Goal: Task Accomplishment & Management: Manage account settings

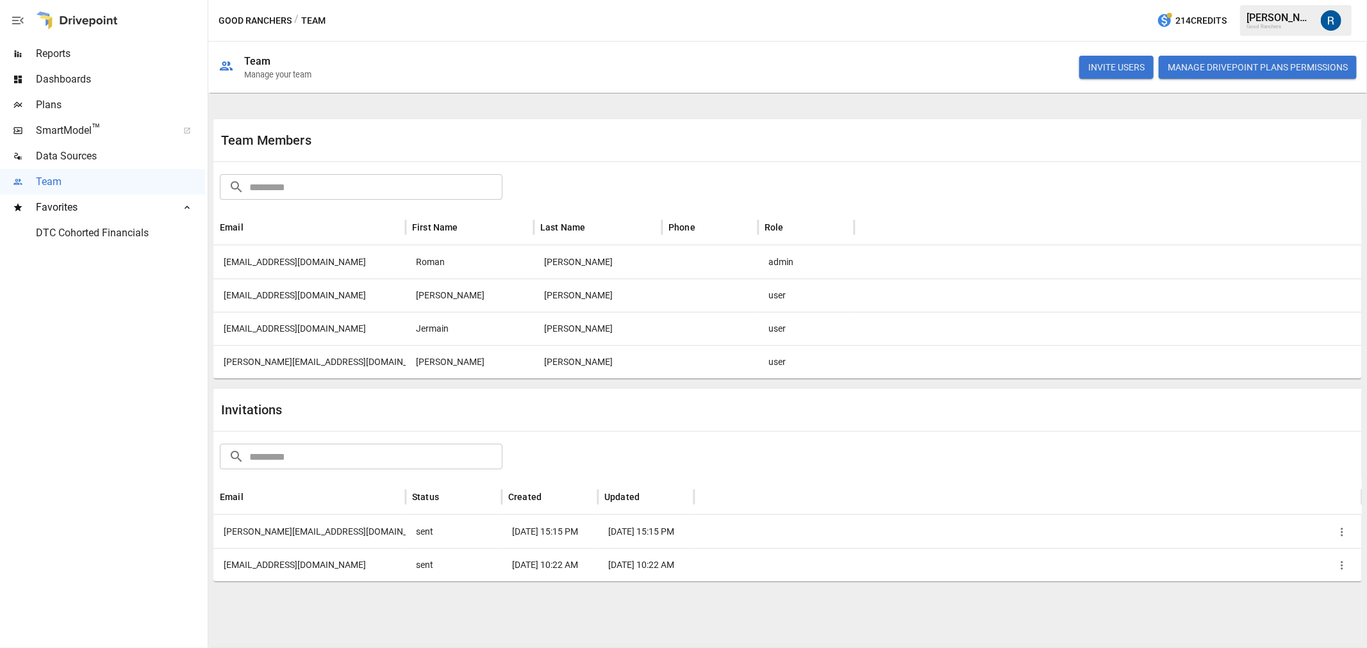
click at [67, 103] on span "Plans" at bounding box center [120, 104] width 169 height 15
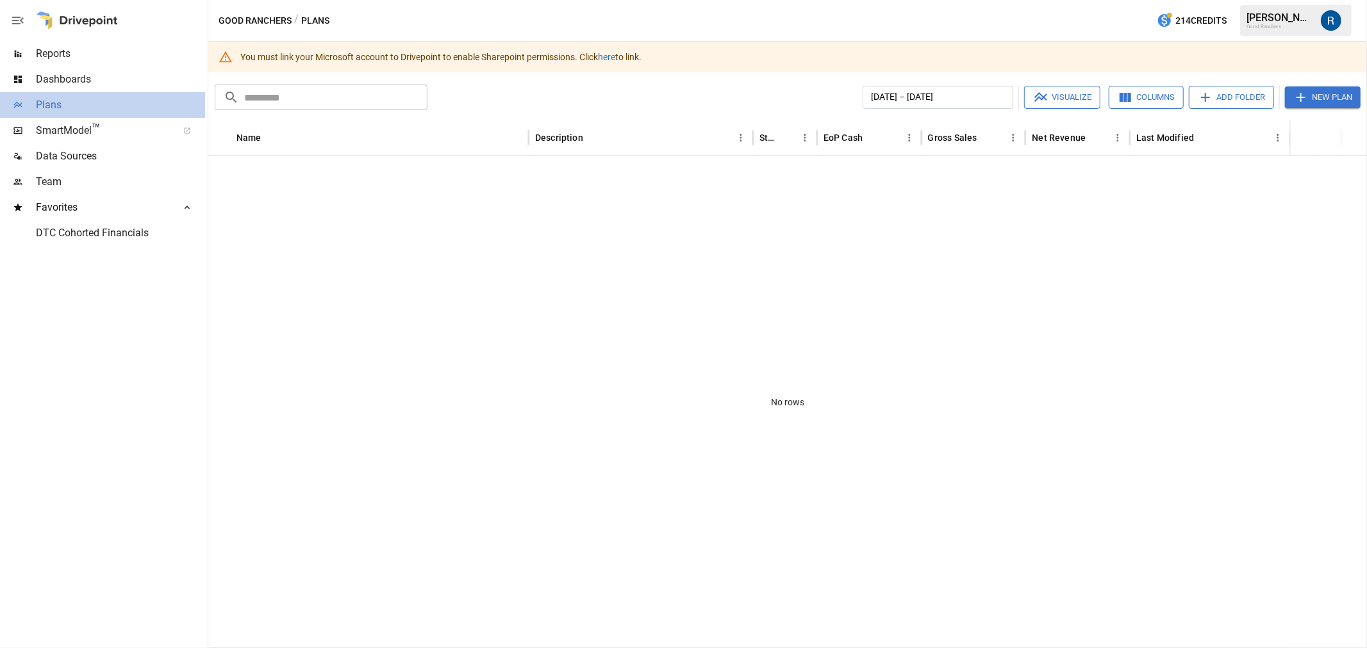
click at [85, 106] on span "Plans" at bounding box center [120, 104] width 169 height 15
click at [64, 190] on div "Team" at bounding box center [102, 182] width 205 height 26
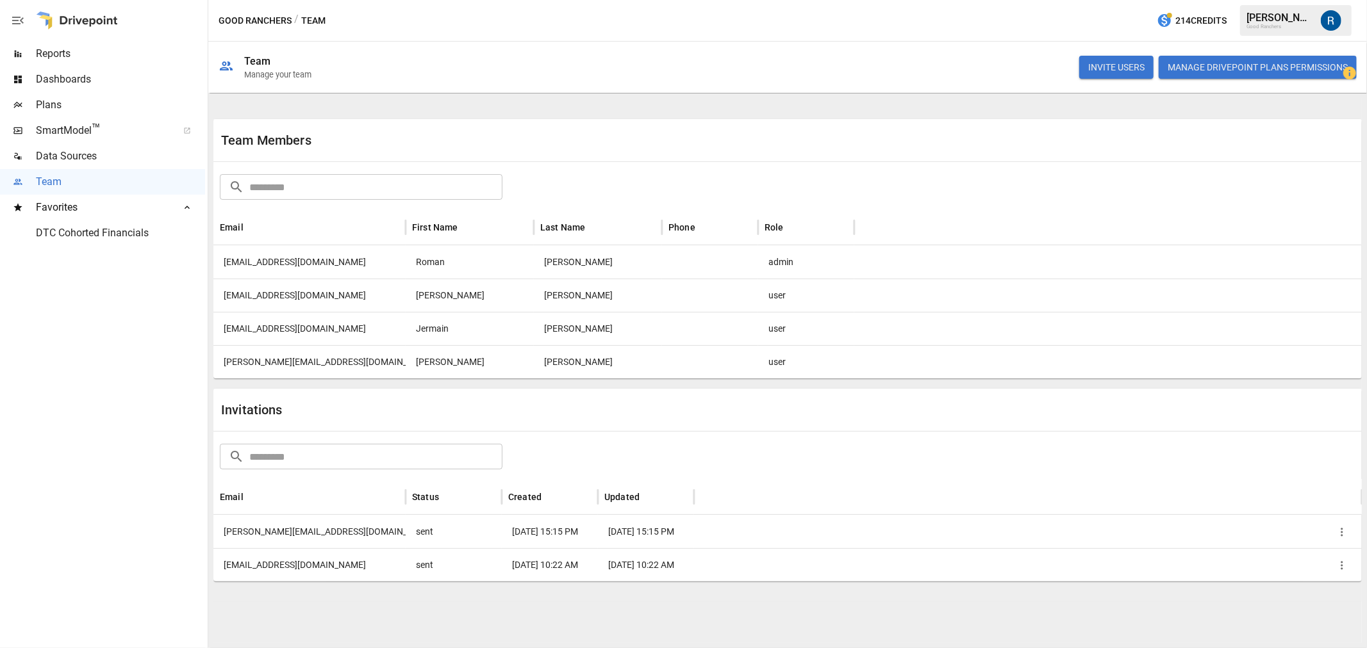
click at [58, 104] on span "Plans" at bounding box center [120, 104] width 169 height 15
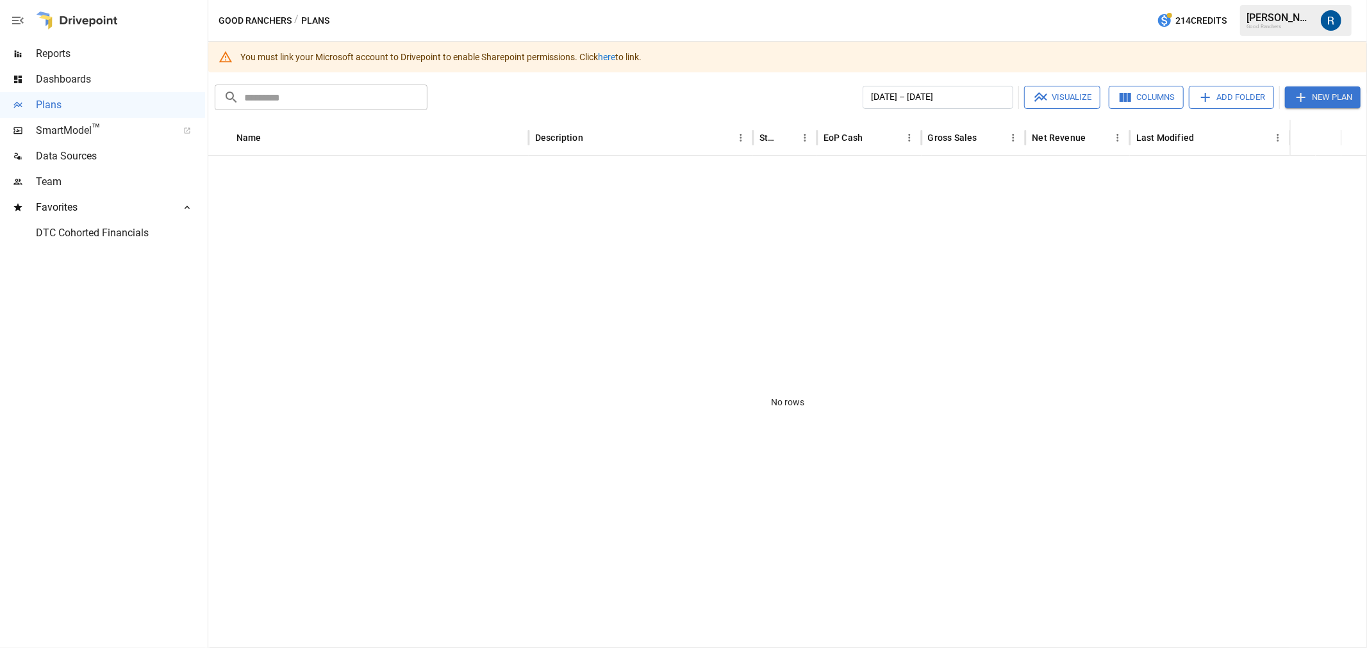
click at [33, 186] on div at bounding box center [18, 182] width 36 height 10
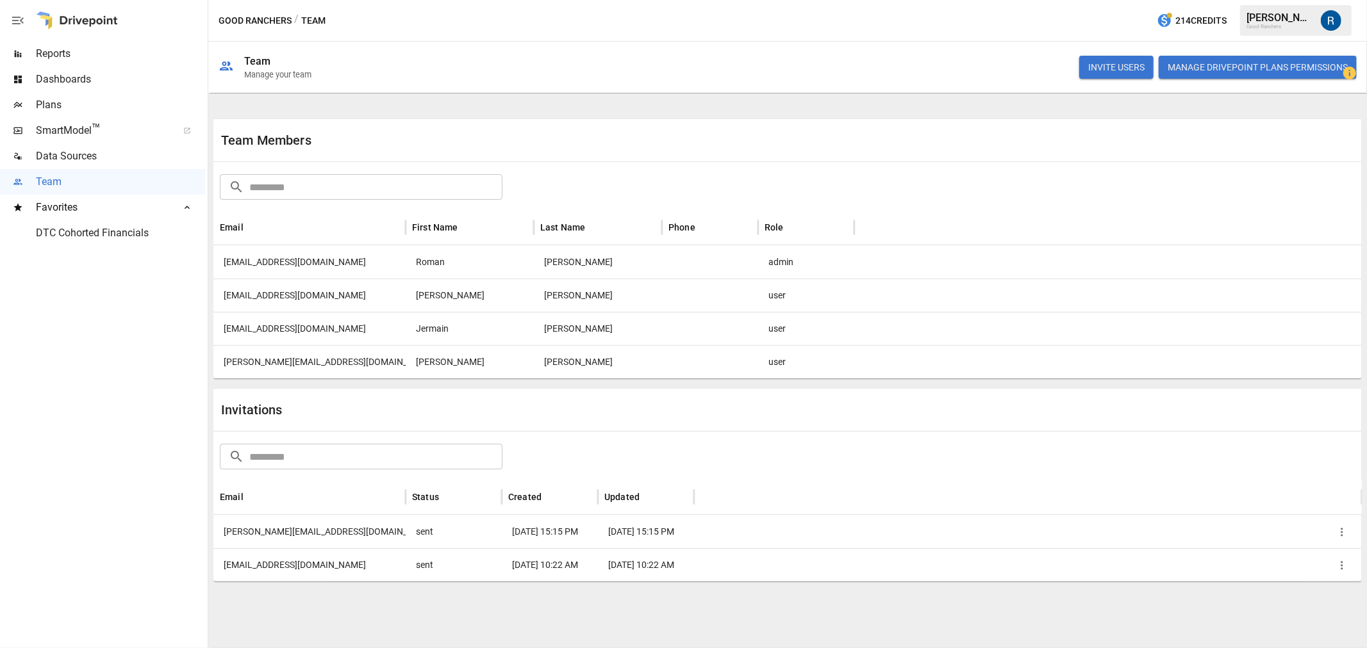
click at [1335, 562] on icon "button" at bounding box center [1341, 565] width 13 height 13
click at [1241, 461] on div at bounding box center [683, 324] width 1367 height 648
click at [581, 361] on div "[PERSON_NAME]" at bounding box center [598, 361] width 128 height 33
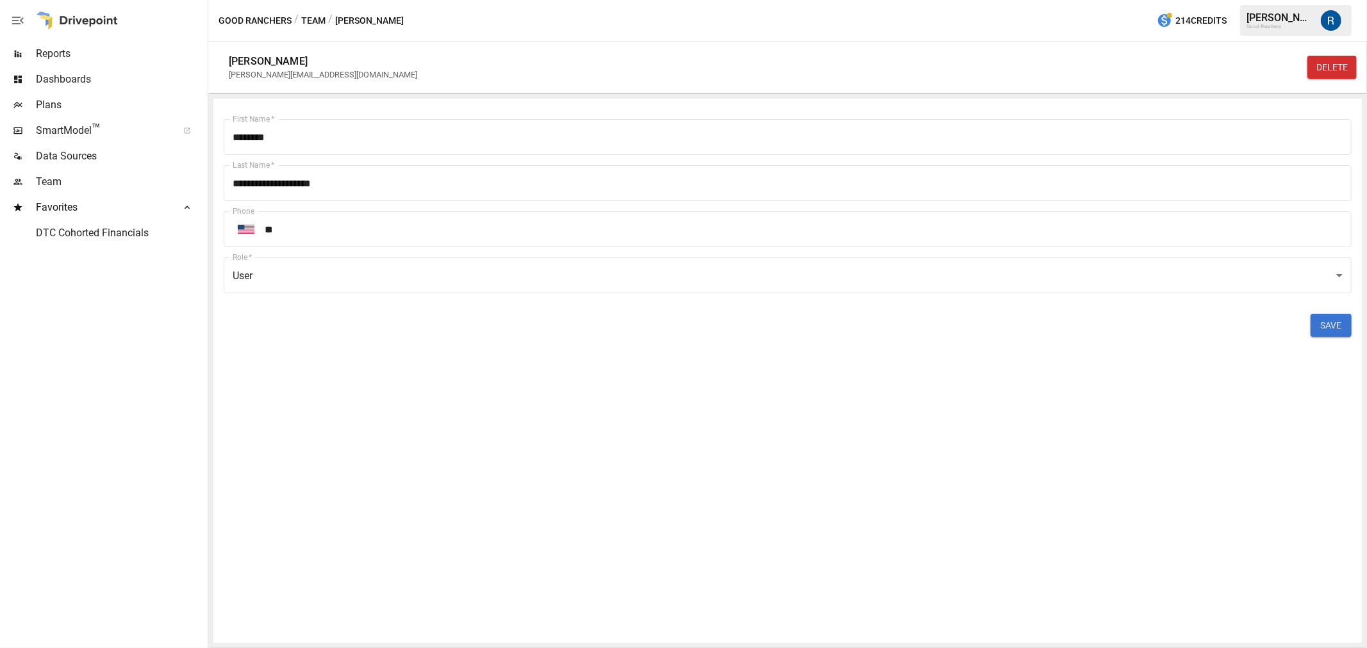
click at [744, 0] on body "**********" at bounding box center [683, 0] width 1367 height 0
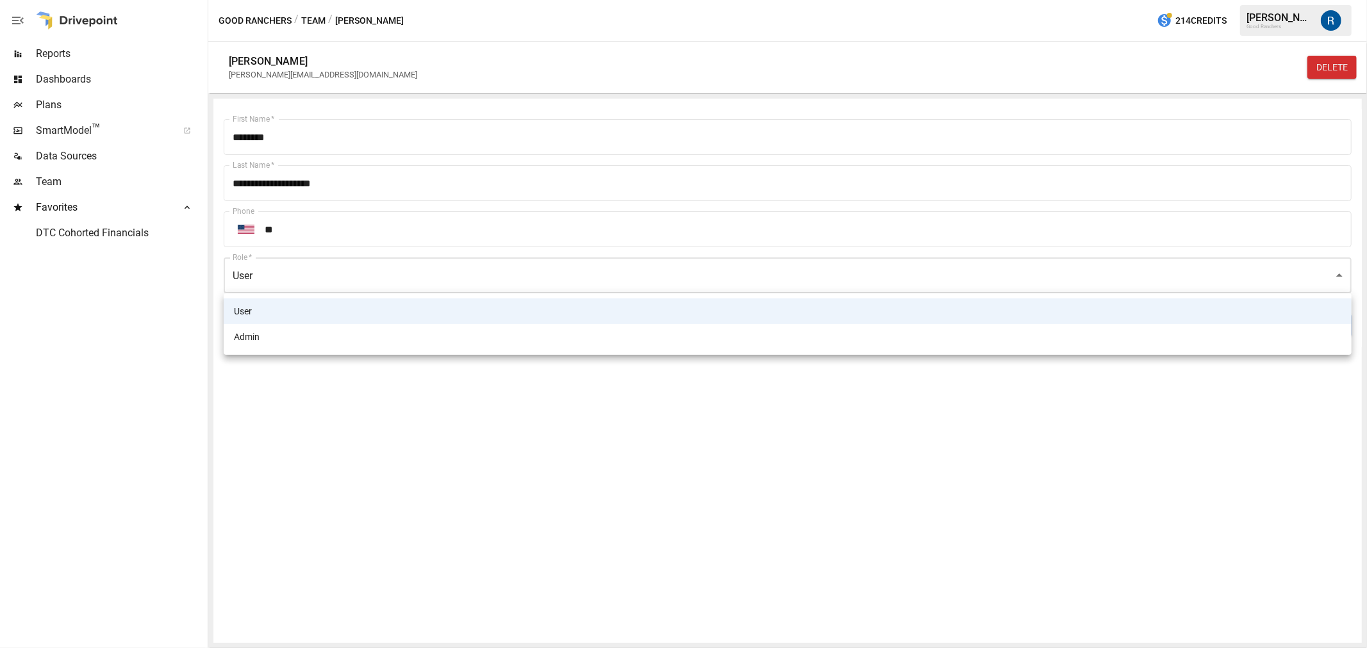
click at [408, 327] on li "Admin" at bounding box center [788, 337] width 1128 height 26
type input "*****"
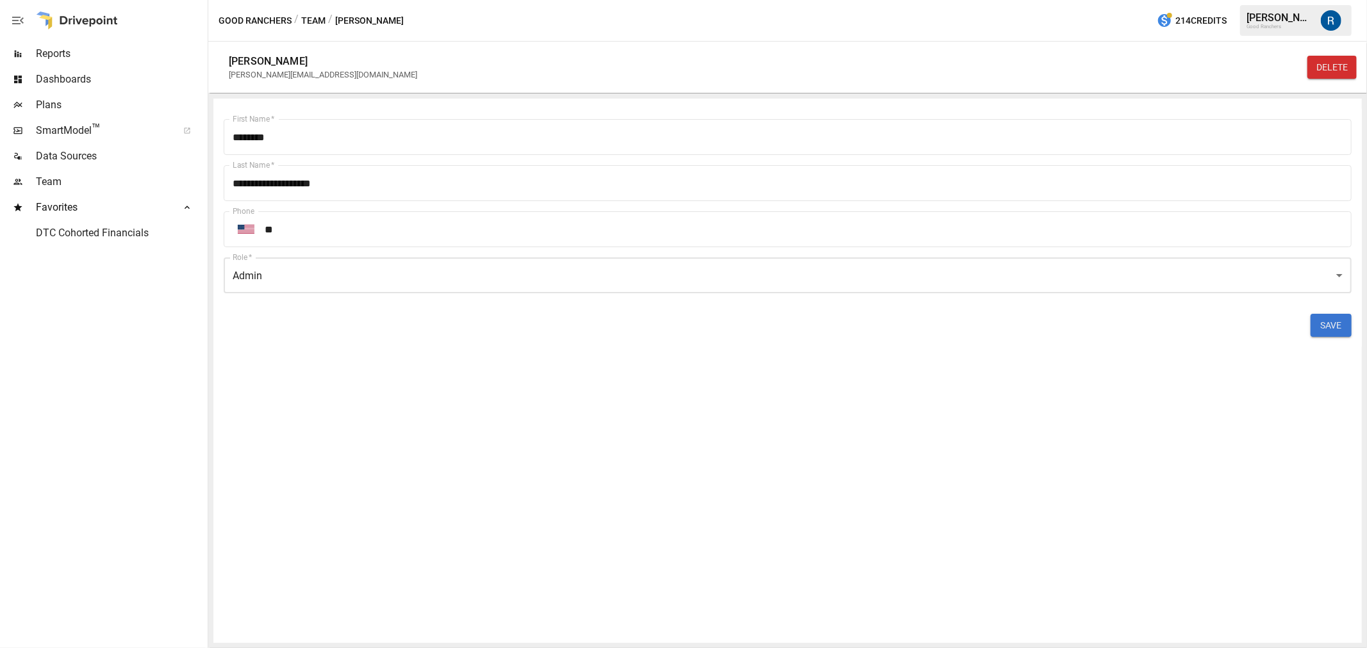
click at [1335, 329] on button "SAVE" at bounding box center [1330, 325] width 41 height 23
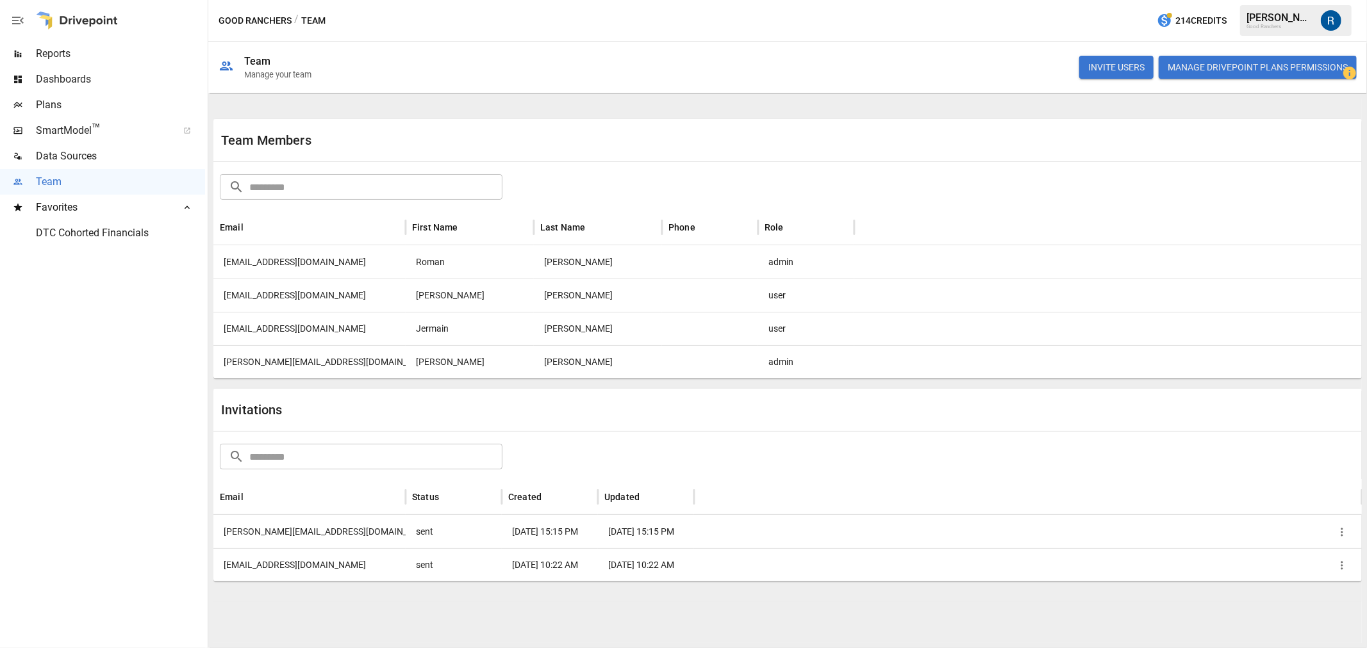
click at [1216, 368] on div at bounding box center [1107, 361] width 507 height 33
click at [56, 103] on span "Plans" at bounding box center [120, 104] width 169 height 15
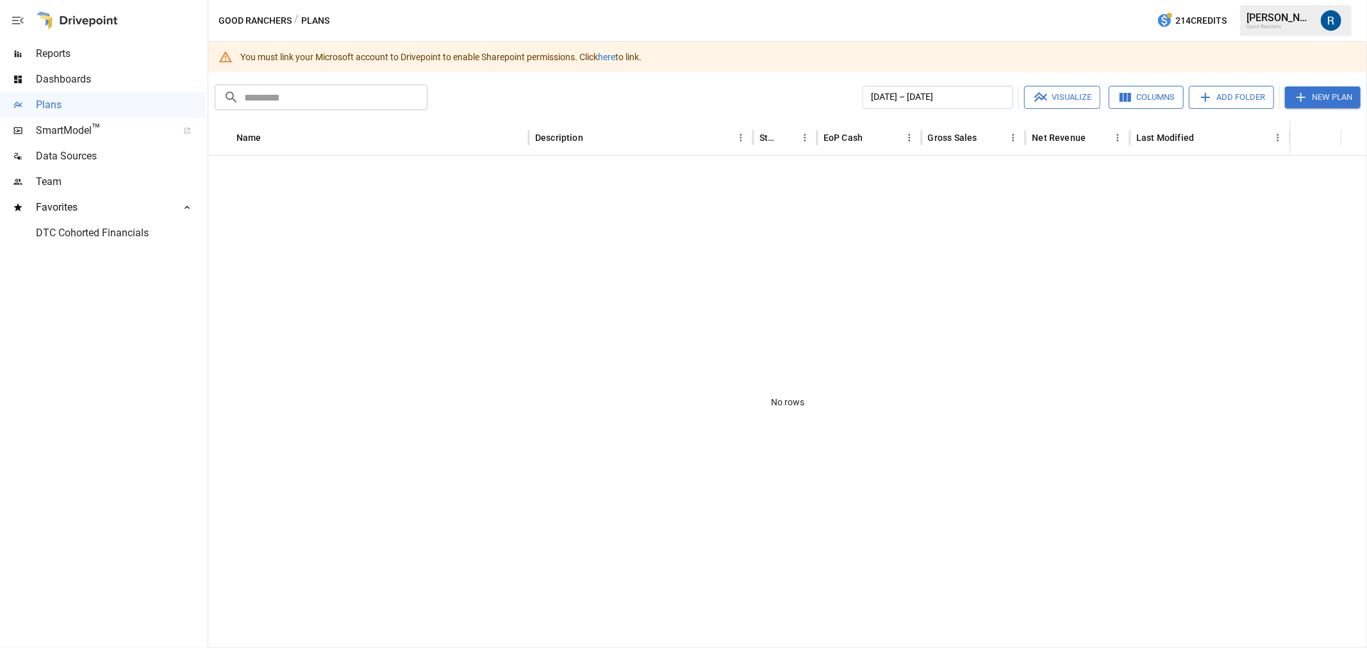
click at [609, 58] on link "here" at bounding box center [606, 57] width 17 height 10
click at [607, 54] on link "here" at bounding box center [606, 57] width 17 height 10
